Goal: Information Seeking & Learning: Find specific fact

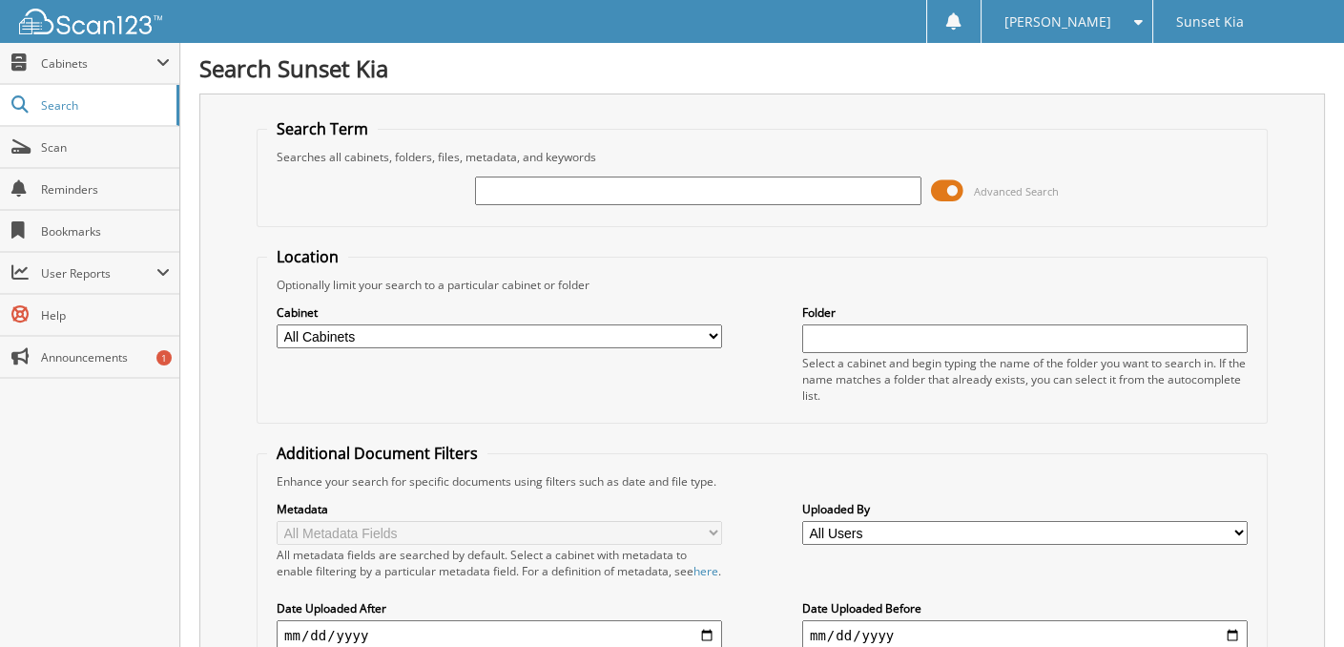
click at [939, 185] on span at bounding box center [947, 190] width 32 height 29
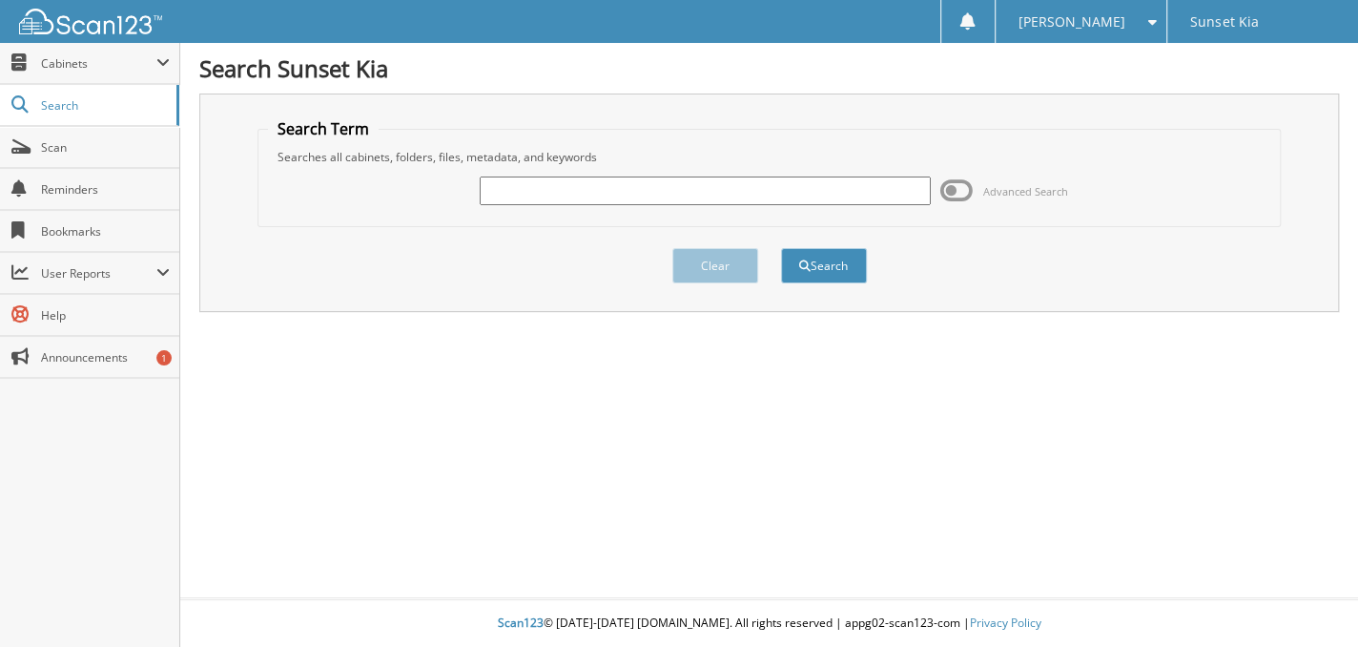
click at [834, 192] on input "text" at bounding box center [705, 190] width 451 height 29
type input "j7527405"
click at [781, 248] on button "Search" at bounding box center [824, 265] width 86 height 35
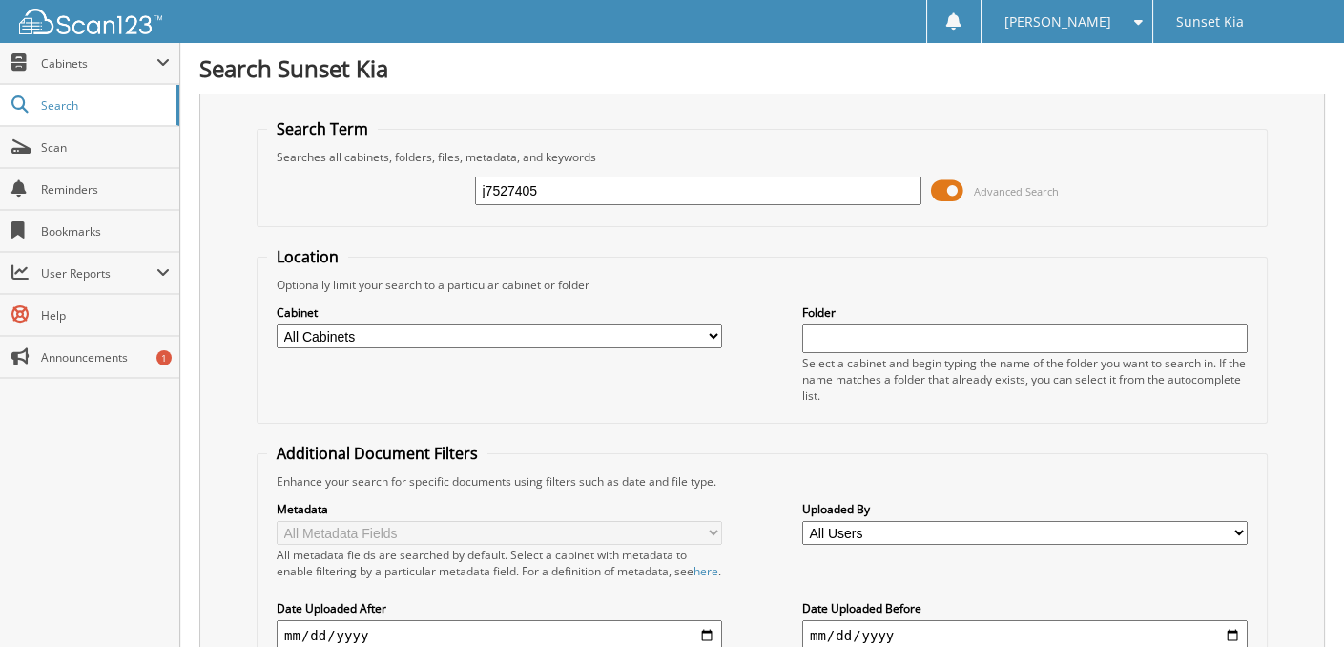
drag, startPoint x: 583, startPoint y: 184, endPoint x: 313, endPoint y: 193, distance: 270.0
click at [313, 193] on div "j7527405 Advanced Search" at bounding box center [762, 190] width 990 height 51
type input "136650"
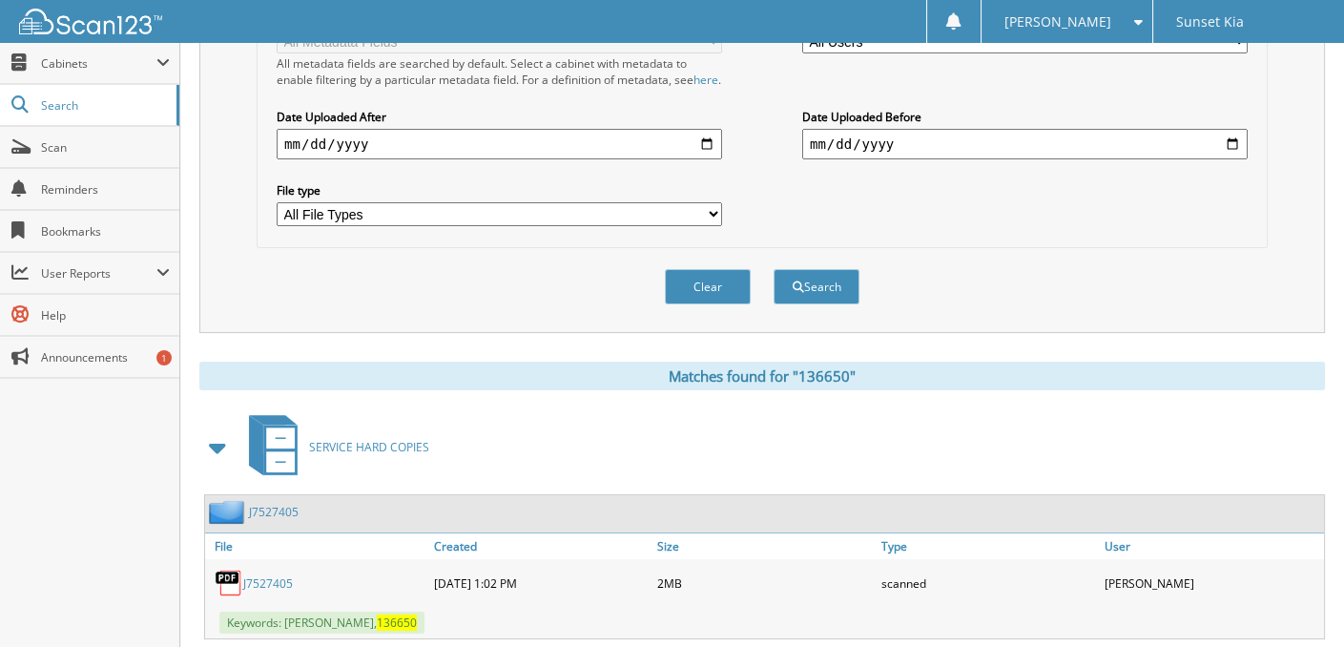
scroll to position [536, 0]
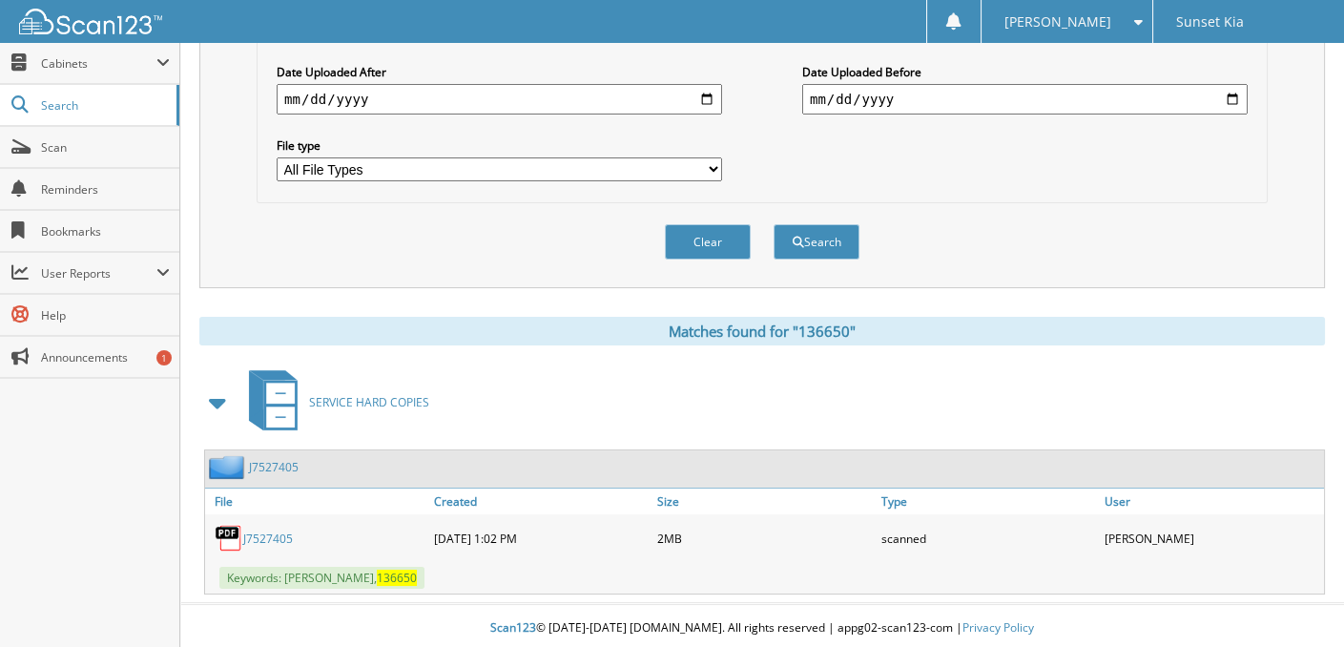
click at [280, 533] on link "J7527405" at bounding box center [268, 538] width 50 height 16
